Goal: Register for event/course

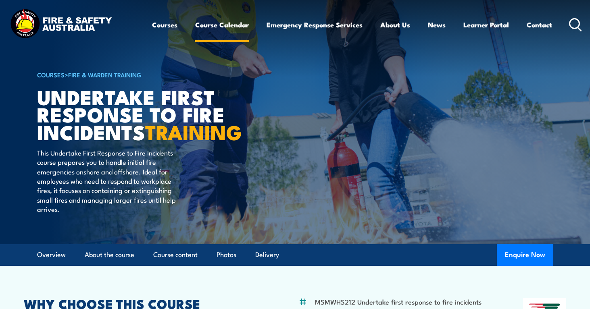
click at [219, 20] on link "Course Calendar" at bounding box center [222, 24] width 54 height 21
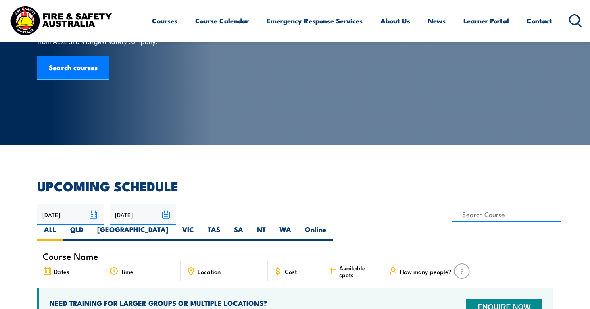
scroll to position [97, 0]
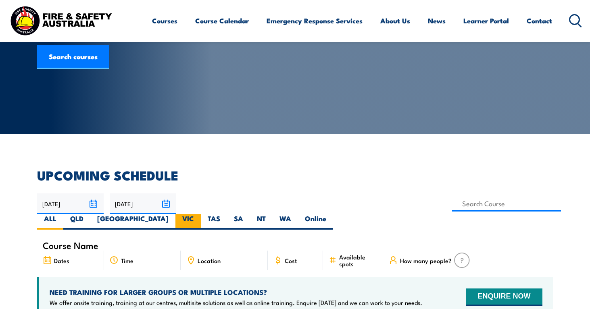
click at [201, 214] on label "VIC" at bounding box center [187, 222] width 25 height 16
click at [199, 214] on input "VIC" at bounding box center [196, 216] width 5 height 5
radio input "true"
